Goal: Task Accomplishment & Management: Use online tool/utility

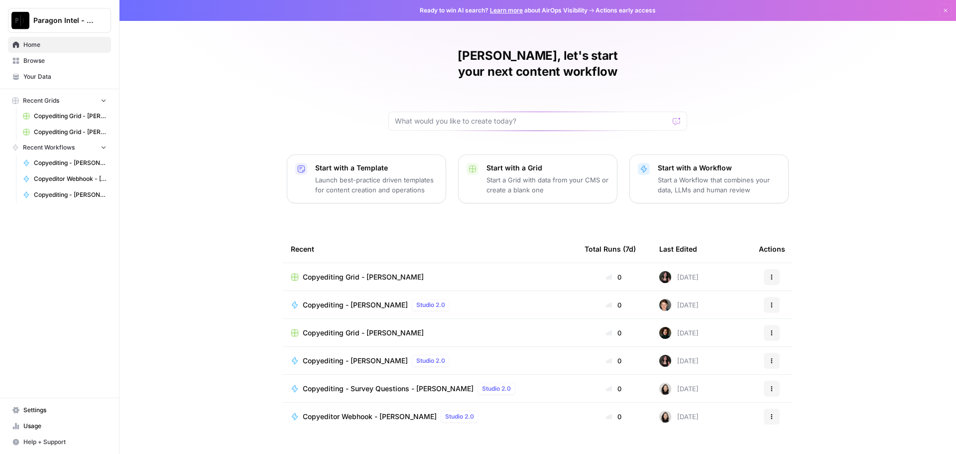
click at [39, 60] on span "Browse" at bounding box center [64, 60] width 83 height 9
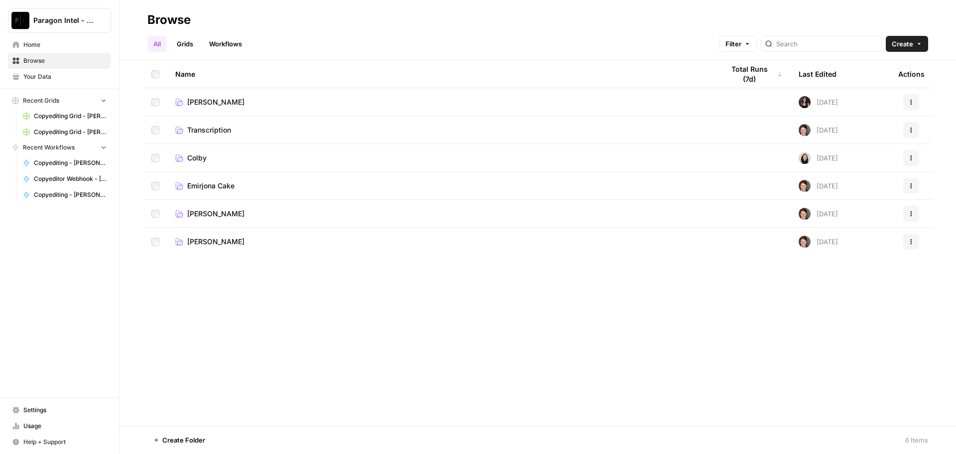
click at [228, 212] on span "[PERSON_NAME]" at bounding box center [215, 214] width 57 height 10
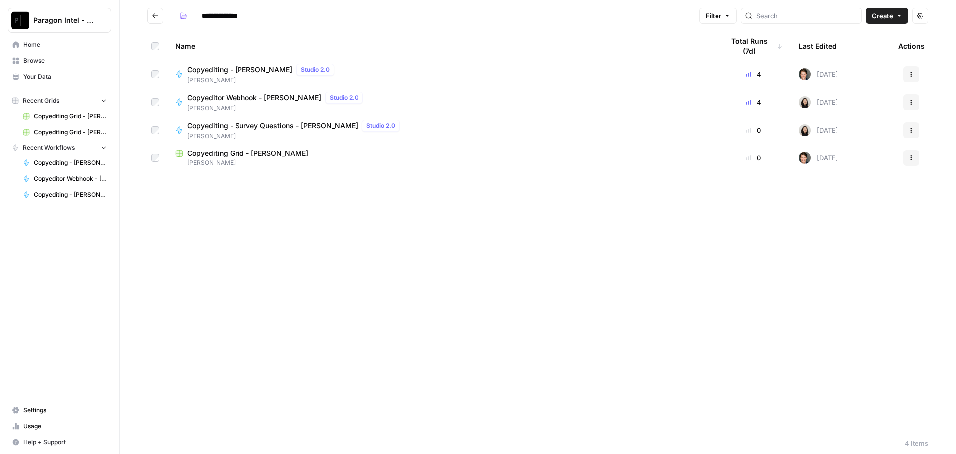
click at [226, 71] on span "Copyediting - [PERSON_NAME]" at bounding box center [239, 70] width 105 height 10
click at [227, 71] on div "**********" at bounding box center [537, 227] width 836 height 454
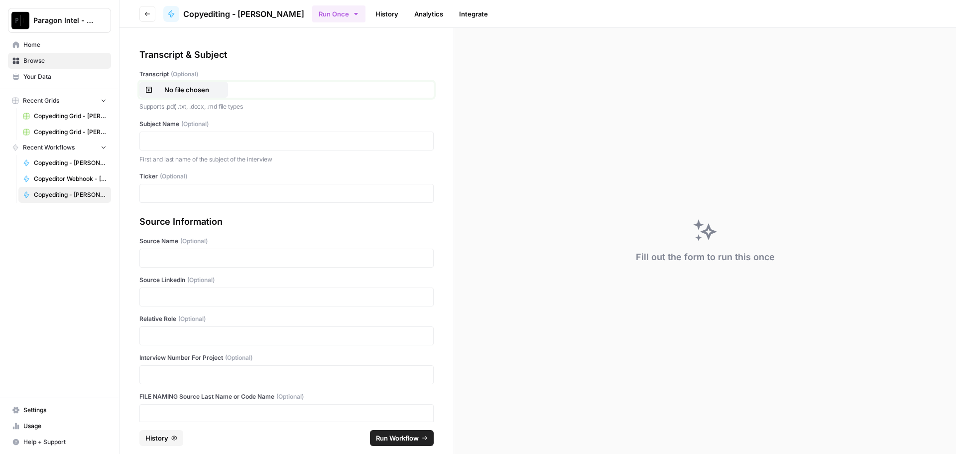
click at [191, 93] on p "No file chosen" at bounding box center [187, 90] width 64 height 10
click at [186, 141] on p at bounding box center [286, 141] width 281 height 10
click at [187, 134] on div "**********" at bounding box center [286, 140] width 294 height 19
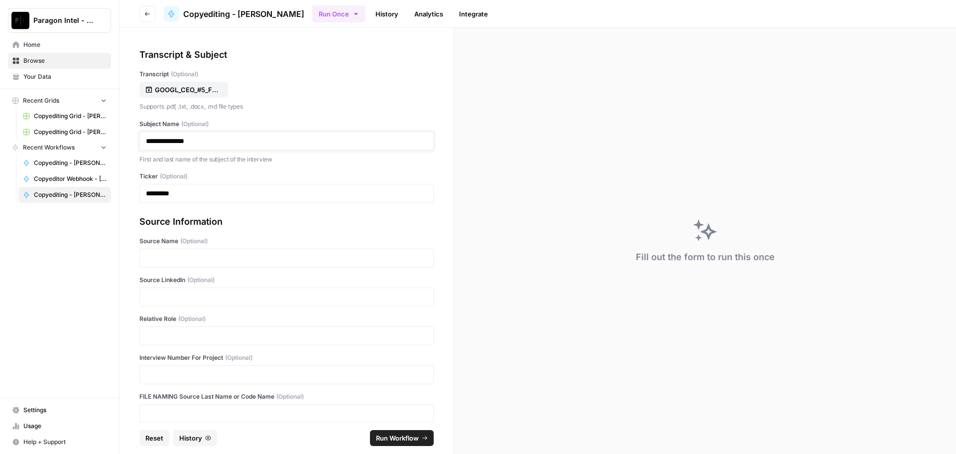
click at [196, 139] on p "**********" at bounding box center [283, 141] width 274 height 10
click at [232, 265] on div at bounding box center [286, 257] width 294 height 19
click at [233, 256] on p at bounding box center [286, 258] width 281 height 10
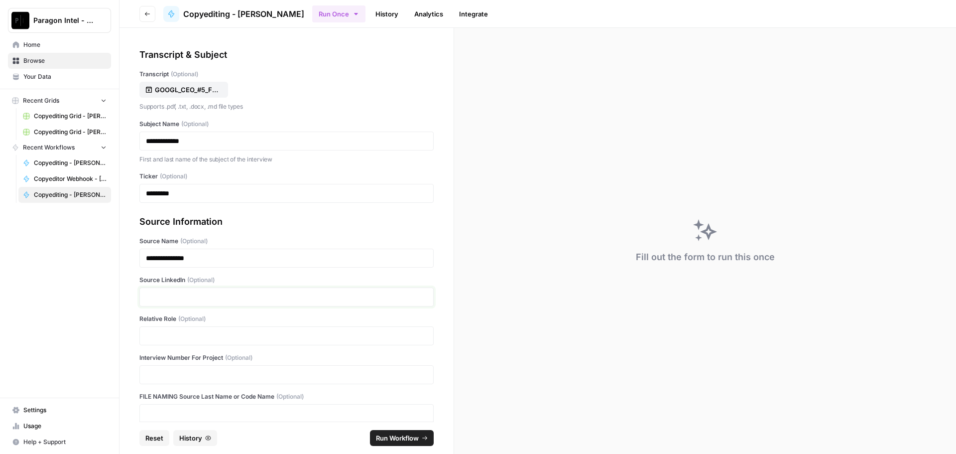
click at [209, 299] on p at bounding box center [286, 297] width 281 height 10
click at [176, 340] on p at bounding box center [286, 336] width 281 height 10
click at [387, 440] on span "Run Workflow" at bounding box center [397, 438] width 43 height 10
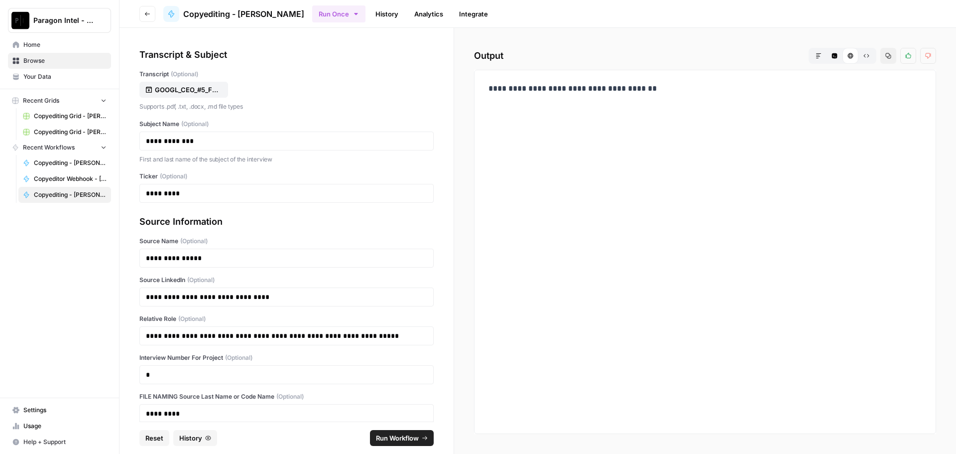
click at [38, 45] on span "Home" at bounding box center [64, 44] width 83 height 9
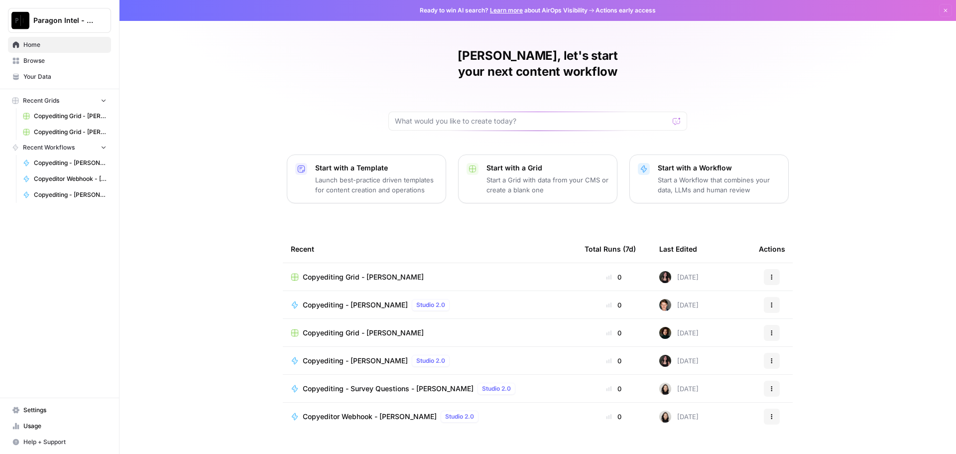
click at [43, 58] on span "Browse" at bounding box center [64, 60] width 83 height 9
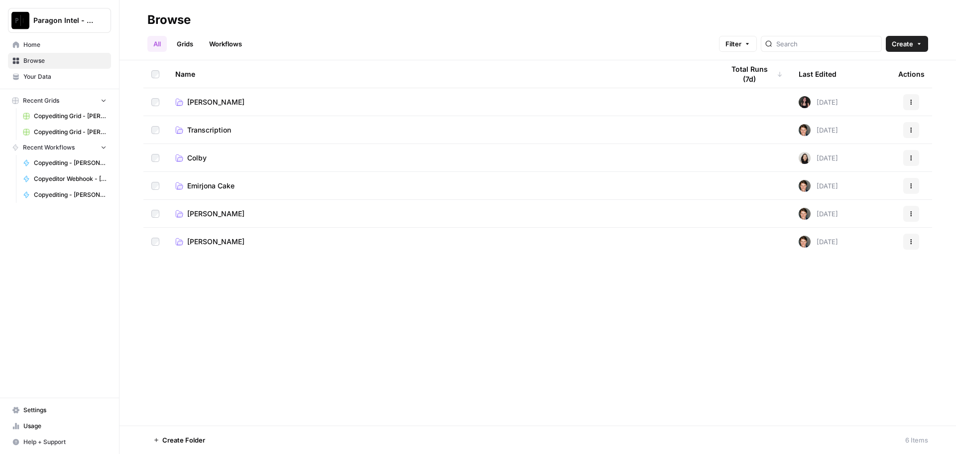
click at [213, 212] on span "[PERSON_NAME]" at bounding box center [215, 214] width 57 height 10
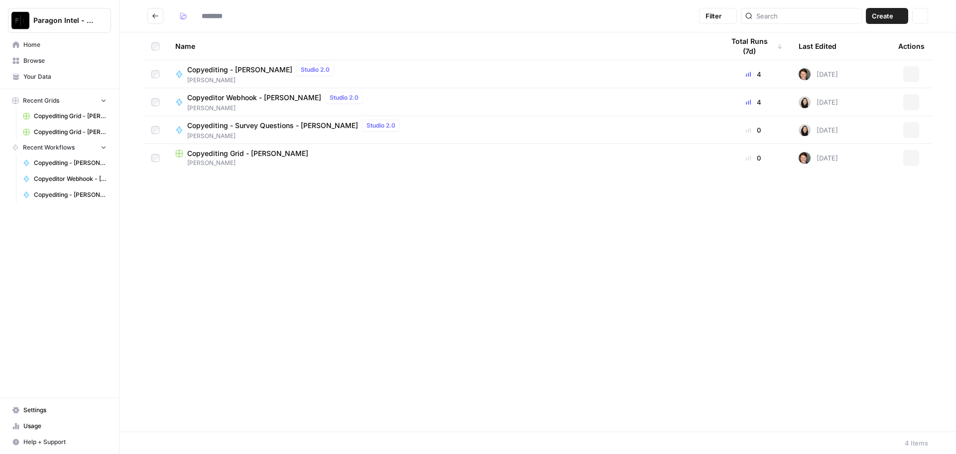
type input "**********"
click at [290, 160] on span "[PERSON_NAME]" at bounding box center [441, 162] width 533 height 9
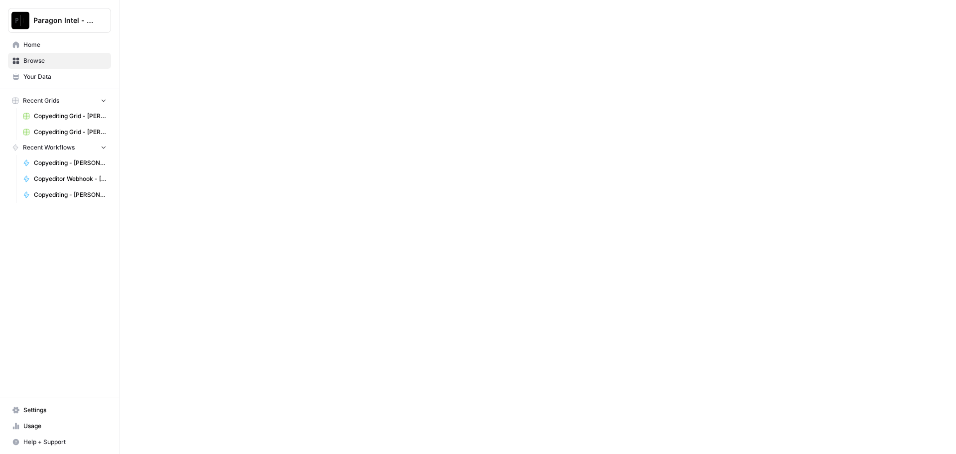
click at [291, 160] on div at bounding box center [537, 227] width 836 height 454
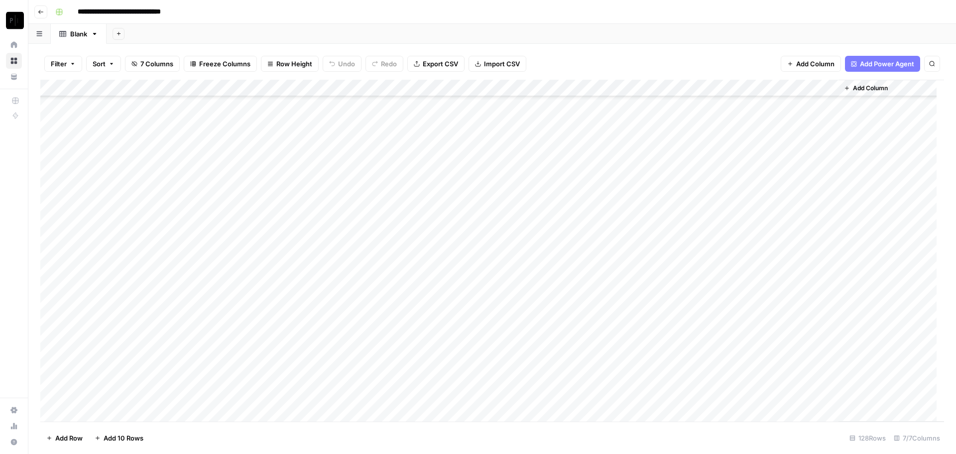
scroll to position [1858, 0]
click at [737, 395] on div "Add Column" at bounding box center [492, 251] width 904 height 342
